Goal: Task Accomplishment & Management: Complete application form

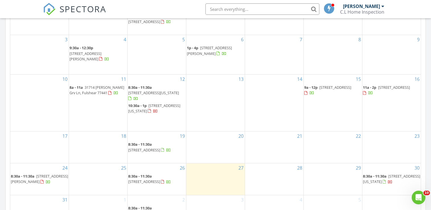
scroll to position [342, 0]
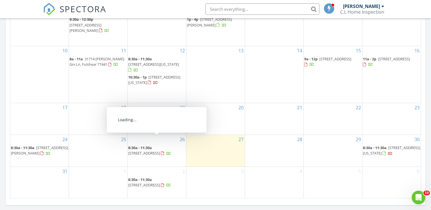
click at [160, 151] on span "11011 Glenora Dr, Houston 77065" at bounding box center [144, 153] width 32 height 5
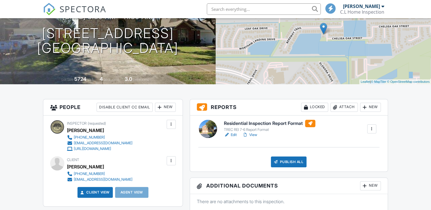
click at [255, 135] on link "View" at bounding box center [250, 135] width 15 height 6
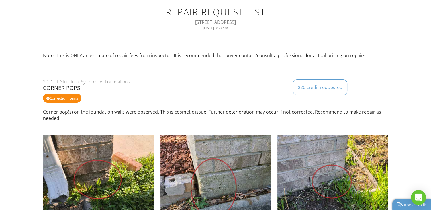
click at [406, 204] on link "View as PDF" at bounding box center [412, 205] width 30 height 6
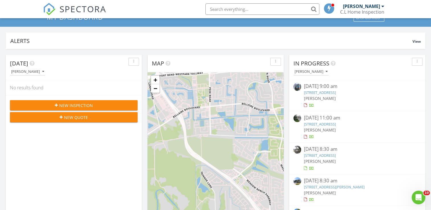
scroll to position [29, 0]
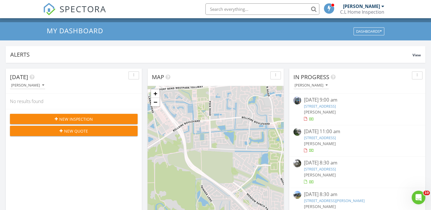
click at [74, 118] on span "New Inspection" at bounding box center [76, 119] width 34 height 6
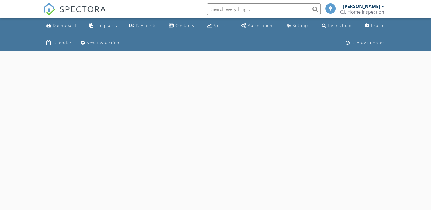
select select "7"
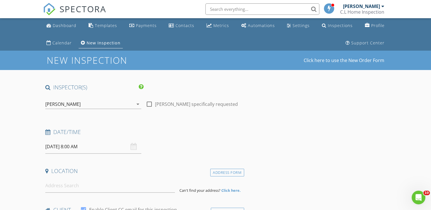
click at [148, 105] on div at bounding box center [150, 104] width 10 height 10
checkbox input "true"
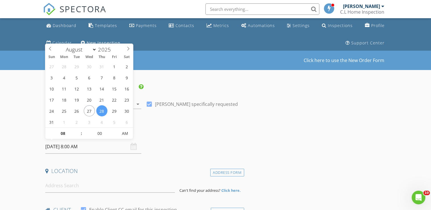
click at [101, 145] on input "08/28/2025 8:00 AM" at bounding box center [93, 147] width 96 height 14
type input "08/29/2025 8:00 AM"
type input "09"
type input "08/29/2025 9:00 AM"
click at [77, 129] on span at bounding box center [78, 131] width 4 height 6
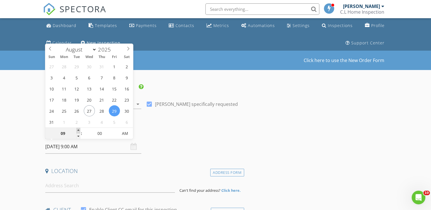
type input "10"
type input "08/29/2025 10:00 AM"
click at [77, 129] on span at bounding box center [78, 131] width 4 height 6
type input "11"
type input "08/29/2025 11:00 AM"
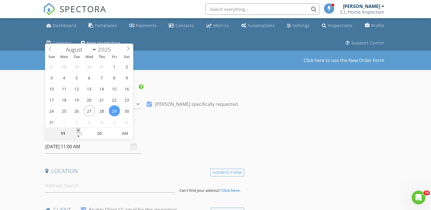
click at [77, 129] on span at bounding box center [78, 131] width 4 height 6
type input "12"
type input "08/29/2025 12:00 PM"
click at [77, 129] on span at bounding box center [78, 131] width 4 height 6
type input "01"
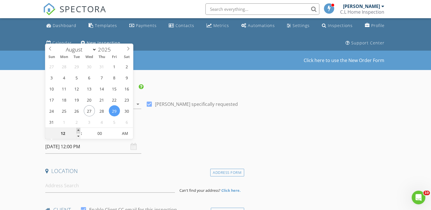
type input "[DATE] 1:00 PM"
click at [77, 129] on span at bounding box center [78, 131] width 4 height 6
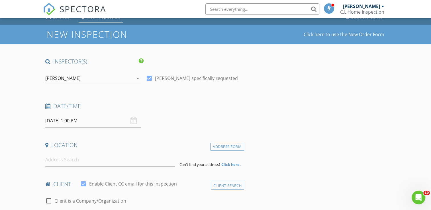
scroll to position [57, 0]
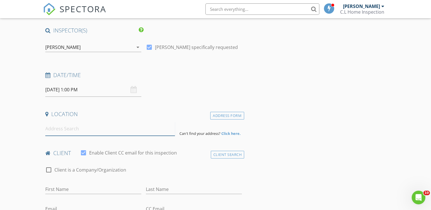
click at [111, 127] on input at bounding box center [110, 129] width 130 height 14
type input "4314 Smooth Oak Lane, Houston, TX, USA"
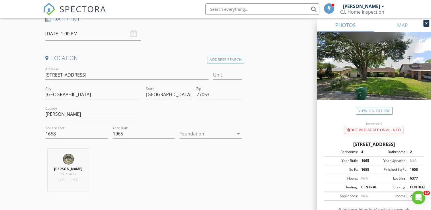
scroll to position [114, 0]
drag, startPoint x: 71, startPoint y: 134, endPoint x: 38, endPoint y: 133, distance: 33.1
drag, startPoint x: 61, startPoint y: 112, endPoint x: 43, endPoint y: 111, distance: 18.0
click at [43, 111] on div "County Harris" at bounding box center [93, 114] width 101 height 20
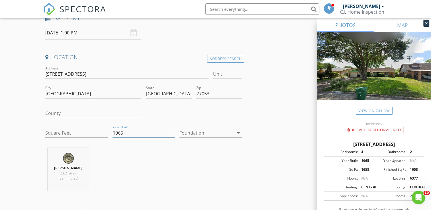
drag, startPoint x: 131, startPoint y: 134, endPoint x: 109, endPoint y: 133, distance: 22.0
click at [109, 133] on div "Address 4314 Smooth Oak Ln Unit City Houston State TX Zip 77053 County Square F…" at bounding box center [143, 104] width 201 height 79
click at [135, 160] on div "Chang Liu 23.2 miles (32 minutes)" at bounding box center [143, 171] width 201 height 47
click at [425, 25] on icon at bounding box center [426, 23] width 3 height 3
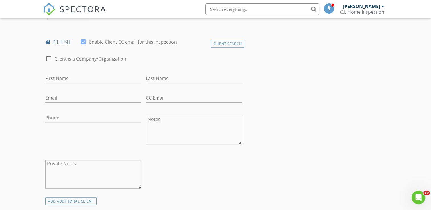
scroll to position [285, 0]
click at [106, 76] on input "First Name" at bounding box center [93, 78] width 96 height 9
type input "Trong"
click at [173, 77] on input "Last Name" at bounding box center [194, 78] width 96 height 9
type input "[PERSON_NAME]"
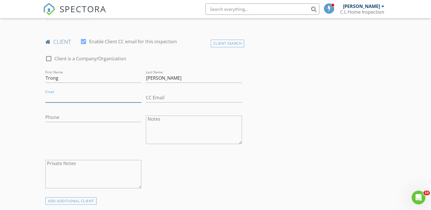
click at [108, 97] on input "Email" at bounding box center [93, 97] width 96 height 9
type input "[EMAIL_ADDRESS][DOMAIN_NAME]"
click at [99, 120] on input "Phone" at bounding box center [93, 117] width 96 height 9
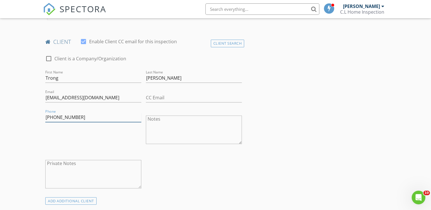
type input "[PHONE_NUMBER]"
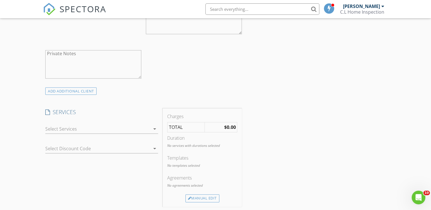
scroll to position [428, 0]
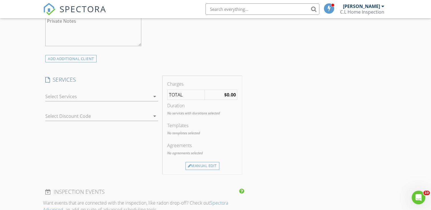
click at [153, 97] on icon "arrow_drop_down" at bounding box center [154, 96] width 7 height 7
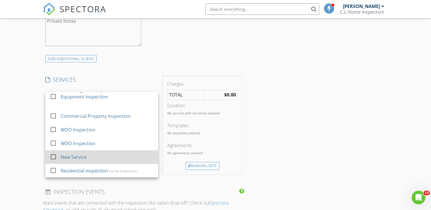
scroll to position [35, 0]
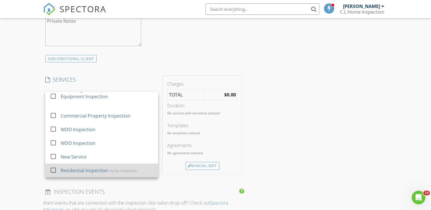
click at [86, 170] on div "Residential Inspection" at bounding box center [84, 170] width 47 height 7
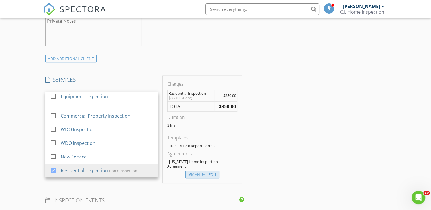
click at [209, 171] on div "Manual Edit" at bounding box center [203, 175] width 34 height 8
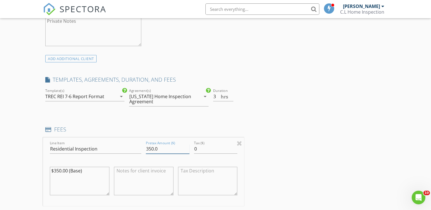
drag, startPoint x: 165, startPoint y: 148, endPoint x: 141, endPoint y: 147, distance: 24.3
click at [141, 147] on div "Line Item Residential Inspection Pretax Amount ($) 350.0 Tax ($) 0 $350.00 (Bas…" at bounding box center [143, 172] width 201 height 69
type input "400"
click at [306, 99] on div "INSPECTOR(S) check_box Chang Liu PRIMARY Chang Liu arrow_drop_down check_box Ch…" at bounding box center [215, 157] width 345 height 1002
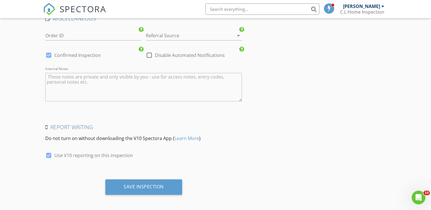
scroll to position [887, 0]
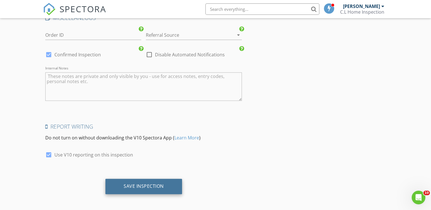
click at [163, 189] on div "Save Inspection" at bounding box center [143, 186] width 77 height 15
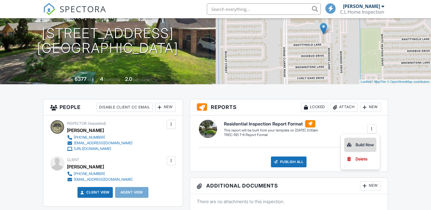
click at [363, 143] on div "Build Now" at bounding box center [361, 145] width 28 height 7
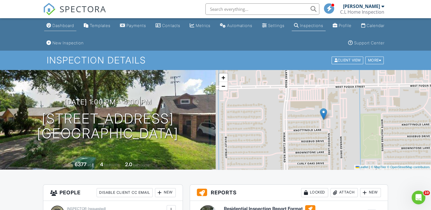
click at [71, 26] on div "Dashboard" at bounding box center [63, 25] width 22 height 5
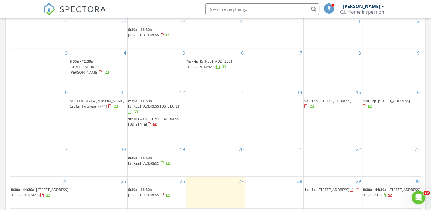
scroll to position [314, 0]
